Goal: Entertainment & Leisure: Consume media (video, audio)

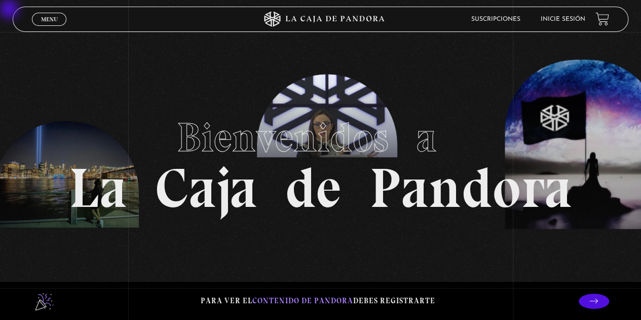
click at [449, 14] on li "Inicie sesión" at bounding box center [563, 19] width 45 height 16
click at [449, 18] on link "Inicie sesión" at bounding box center [563, 19] width 45 height 6
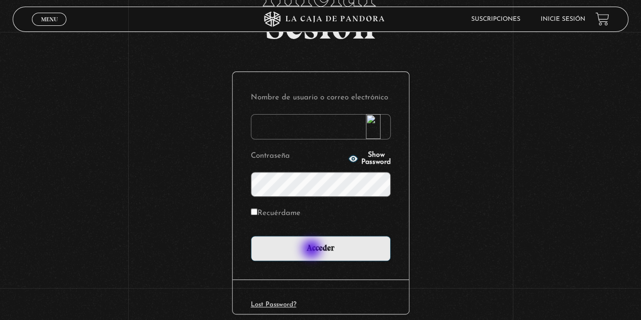
scroll to position [123, 0]
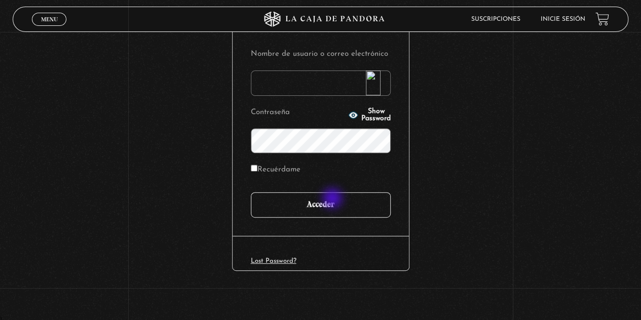
type input "[EMAIL_ADDRESS][DOMAIN_NAME]"
click at [330, 205] on input "Acceder" at bounding box center [321, 204] width 140 height 25
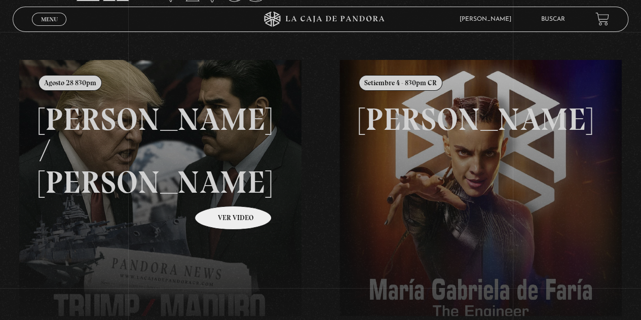
scroll to position [152, 0]
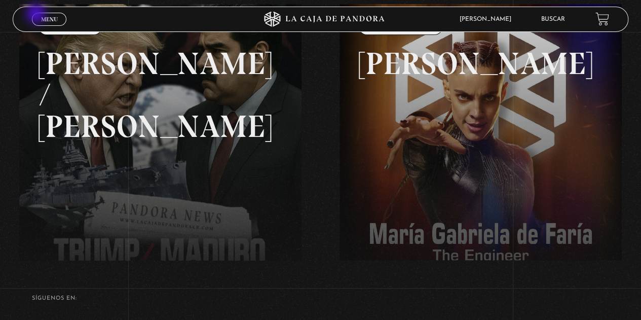
click at [37, 15] on link "Menu Cerrar" at bounding box center [49, 19] width 34 height 13
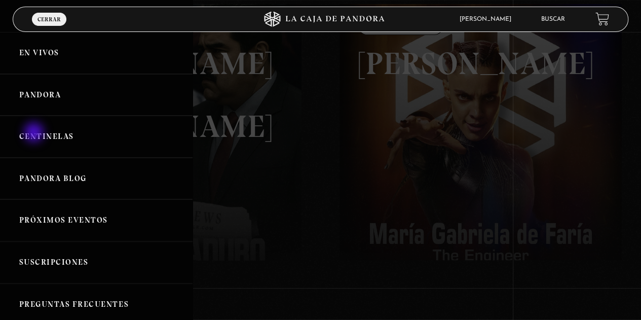
click at [35, 133] on link "Centinelas" at bounding box center [96, 137] width 193 height 42
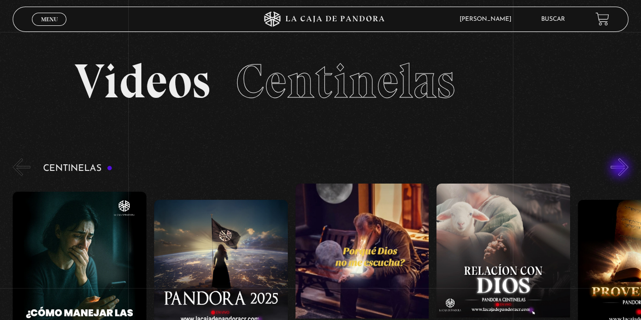
click at [622, 169] on button "»" at bounding box center [620, 167] width 18 height 18
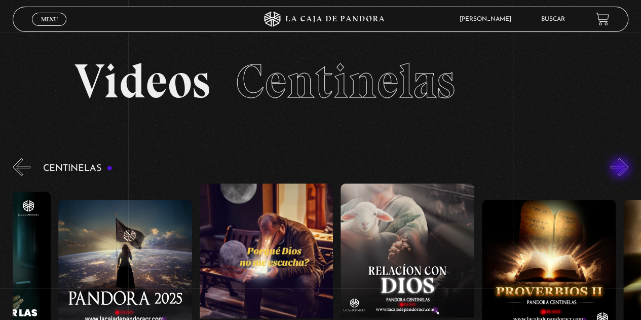
click at [622, 169] on button "»" at bounding box center [620, 167] width 18 height 18
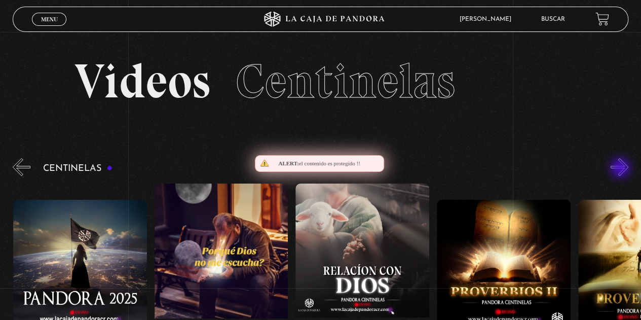
click at [622, 169] on button "»" at bounding box center [620, 167] width 18 height 18
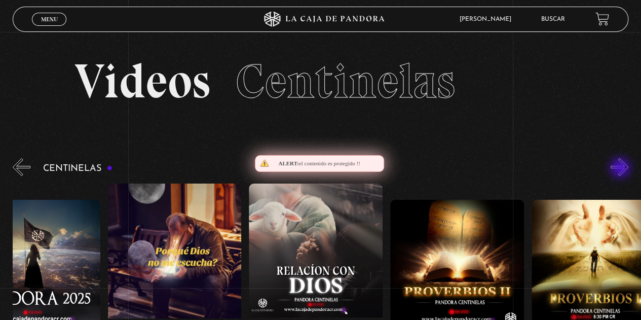
click at [622, 169] on button "»" at bounding box center [620, 167] width 18 height 18
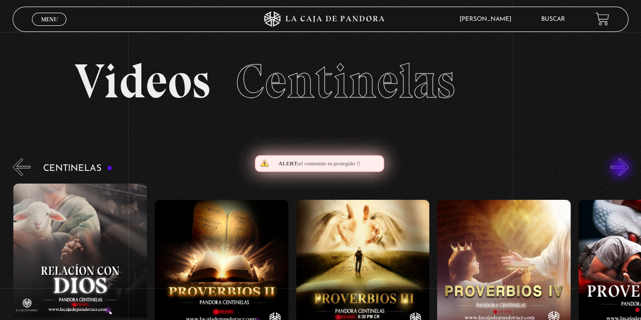
click at [622, 169] on button "»" at bounding box center [620, 167] width 18 height 18
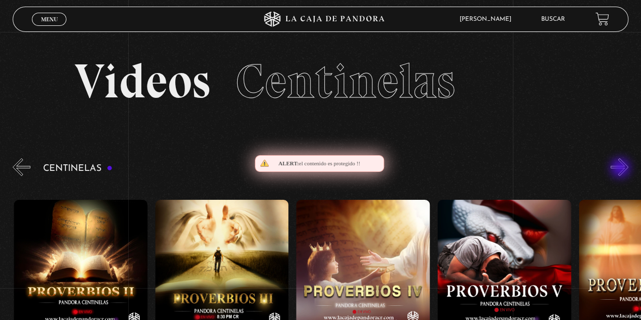
click at [622, 169] on button "»" at bounding box center [620, 167] width 18 height 18
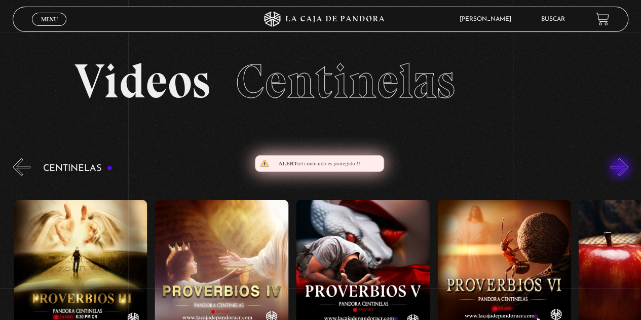
click at [622, 169] on button "»" at bounding box center [620, 167] width 18 height 18
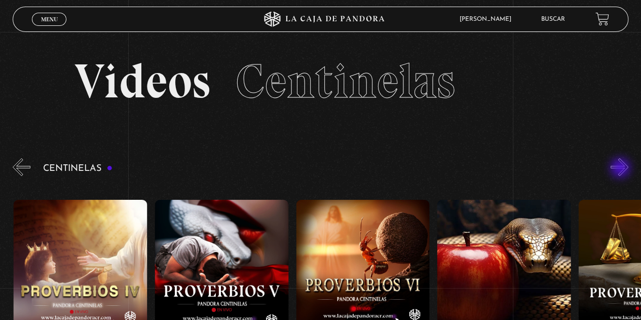
click at [622, 169] on button "»" at bounding box center [620, 167] width 18 height 18
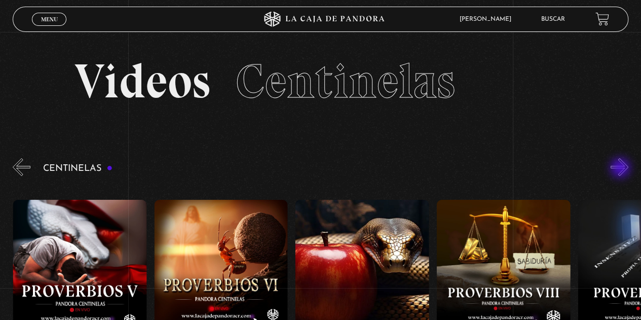
click at [622, 169] on button "»" at bounding box center [620, 167] width 18 height 18
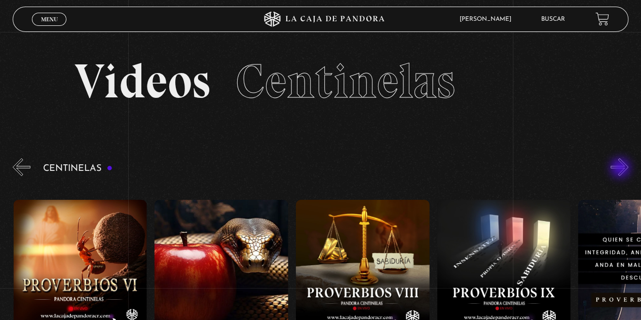
click at [622, 169] on button "»" at bounding box center [620, 167] width 18 height 18
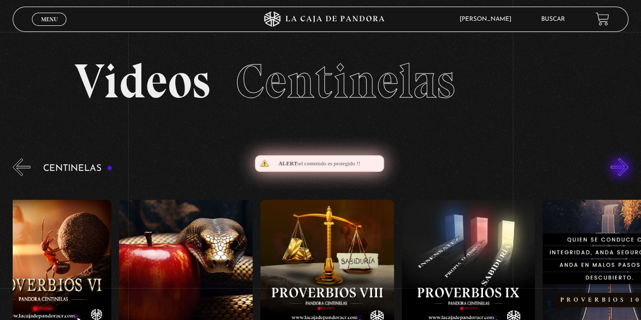
click at [622, 169] on button "»" at bounding box center [620, 167] width 18 height 18
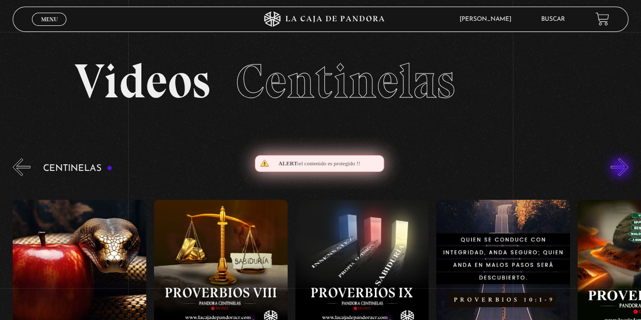
click at [622, 169] on button "»" at bounding box center [620, 167] width 18 height 18
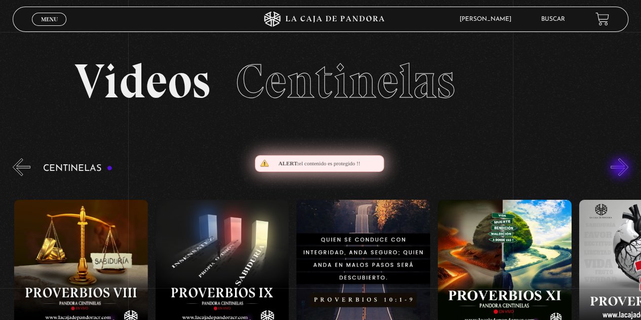
click at [622, 169] on button "»" at bounding box center [620, 167] width 18 height 18
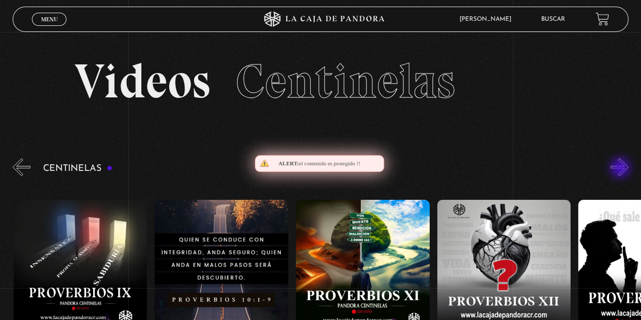
click at [622, 169] on button "»" at bounding box center [620, 167] width 18 height 18
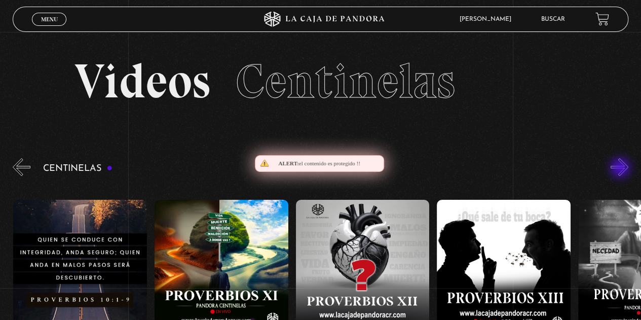
click at [622, 169] on button "»" at bounding box center [620, 167] width 18 height 18
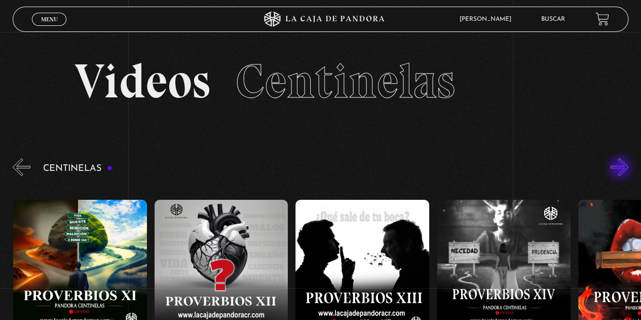
click at [622, 169] on button "»" at bounding box center [620, 167] width 18 height 18
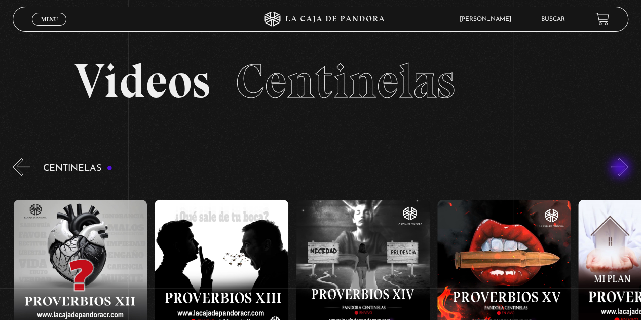
click at [622, 169] on button "»" at bounding box center [620, 167] width 18 height 18
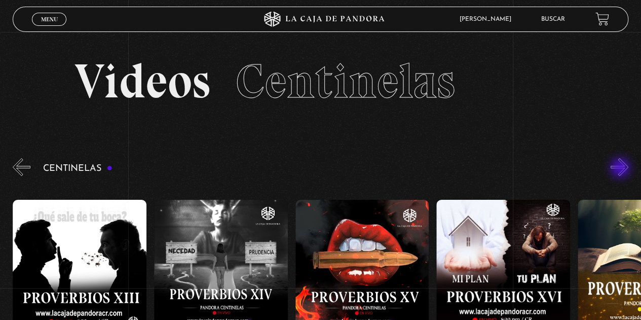
click at [622, 169] on button "»" at bounding box center [620, 167] width 18 height 18
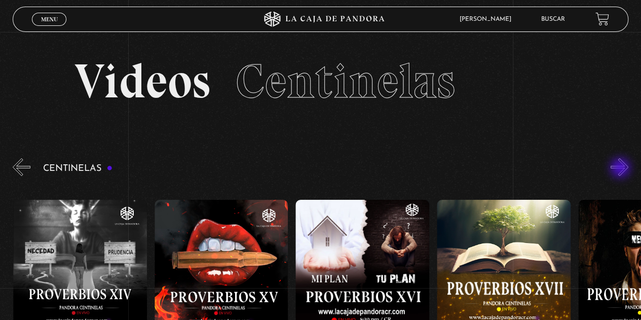
click at [622, 169] on button "»" at bounding box center [620, 167] width 18 height 18
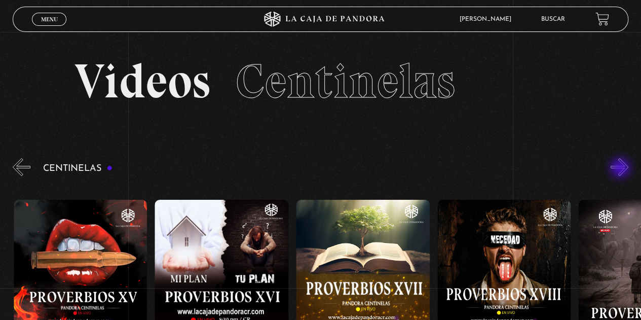
click at [622, 169] on button "»" at bounding box center [620, 167] width 18 height 18
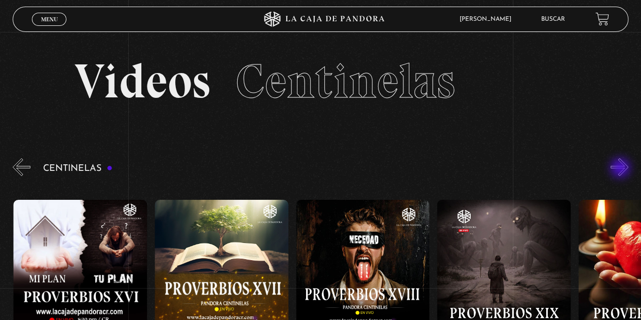
click at [622, 169] on button "»" at bounding box center [620, 167] width 18 height 18
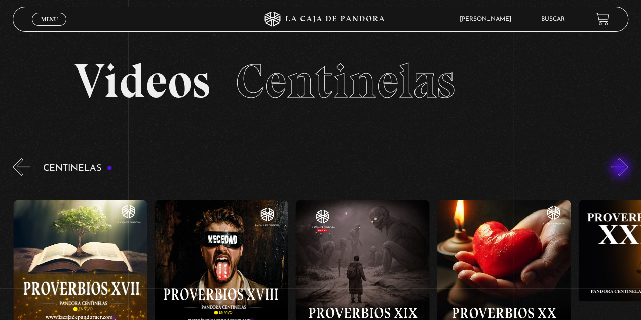
click at [622, 169] on button "»" at bounding box center [620, 167] width 18 height 18
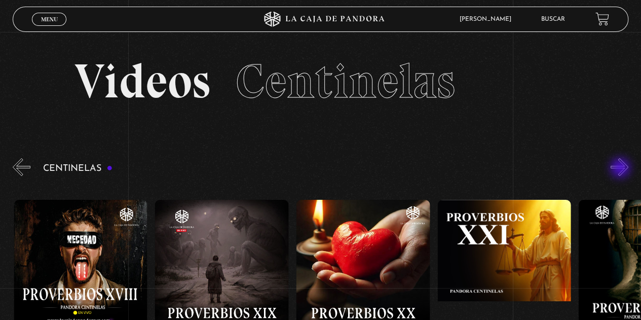
click at [622, 169] on button "»" at bounding box center [620, 167] width 18 height 18
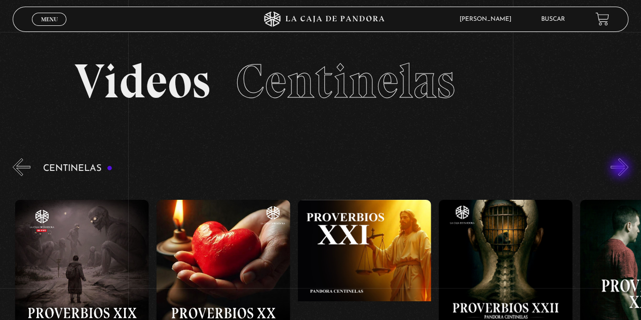
click at [622, 169] on button "»" at bounding box center [620, 167] width 18 height 18
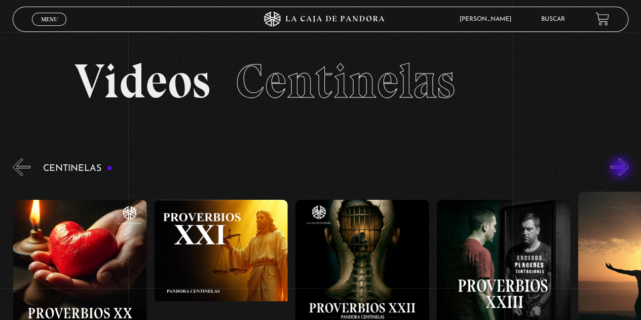
click at [622, 169] on button "»" at bounding box center [620, 167] width 18 height 18
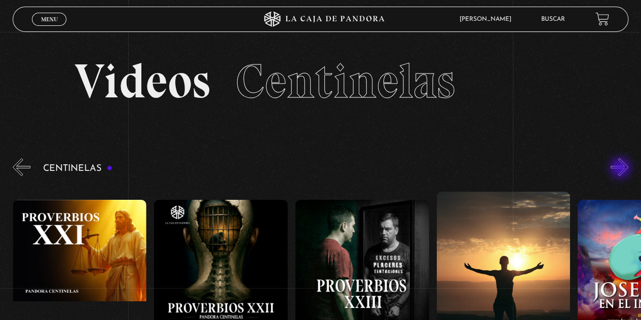
click at [622, 169] on button "»" at bounding box center [620, 167] width 18 height 18
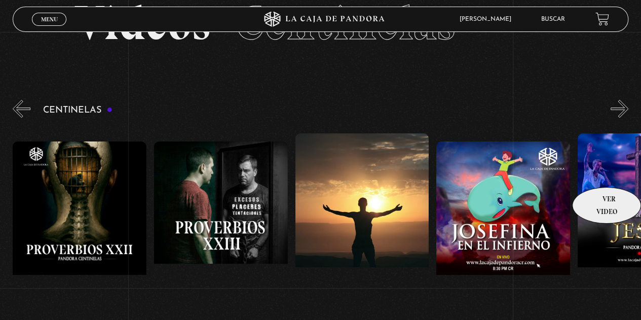
scroll to position [101, 0]
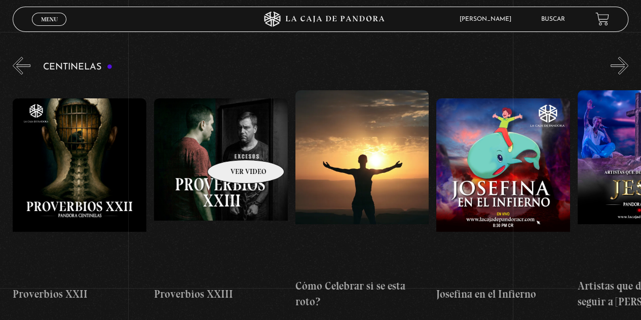
click at [234, 144] on figure at bounding box center [221, 189] width 134 height 183
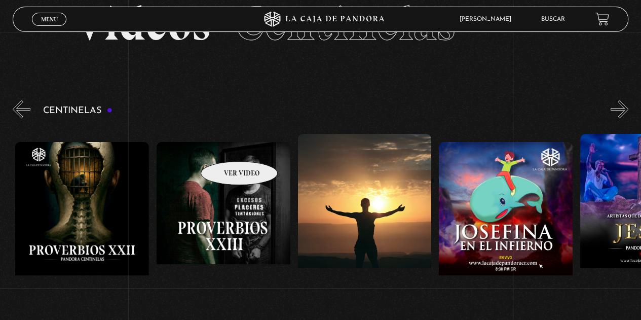
scroll to position [51, 0]
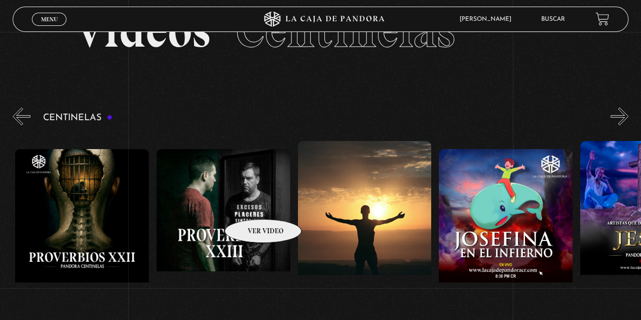
click at [247, 201] on figure at bounding box center [224, 240] width 134 height 183
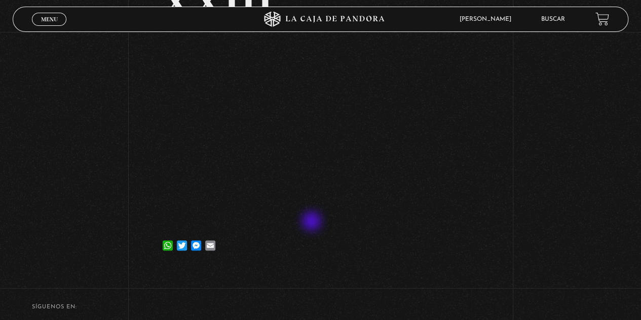
scroll to position [152, 0]
click at [58, 22] on link "Menu Cerrar" at bounding box center [49, 19] width 34 height 13
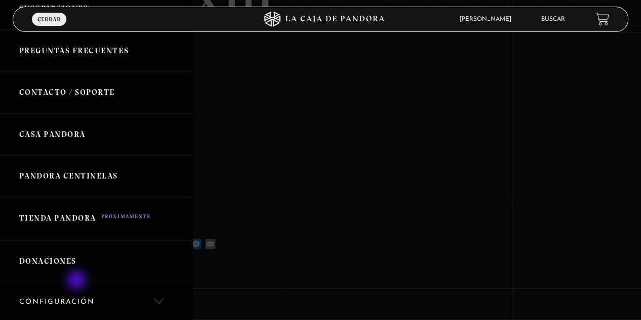
scroll to position [396, 0]
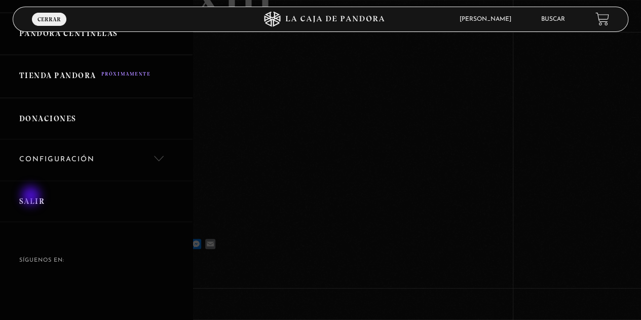
click at [30, 198] on link "Salir" at bounding box center [96, 201] width 193 height 42
